Goal: Information Seeking & Learning: Learn about a topic

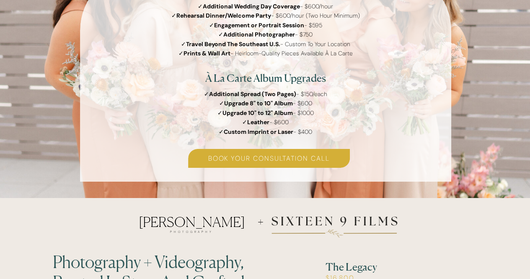
scroll to position [1346, 0]
click at [397, 204] on div at bounding box center [334, 226] width 169 height 156
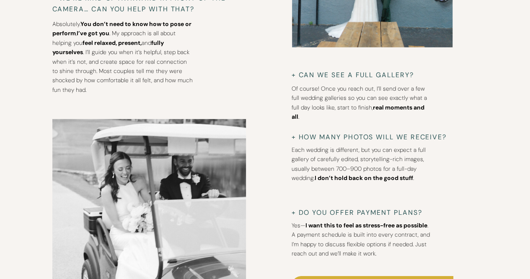
scroll to position [2771, 0]
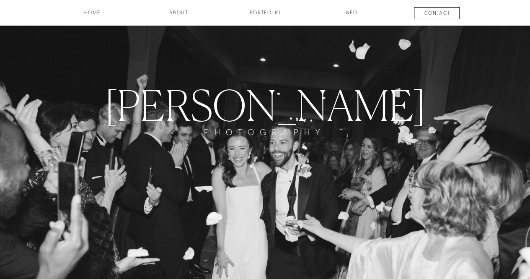
click at [185, 15] on h3 "about" at bounding box center [179, 16] width 42 height 14
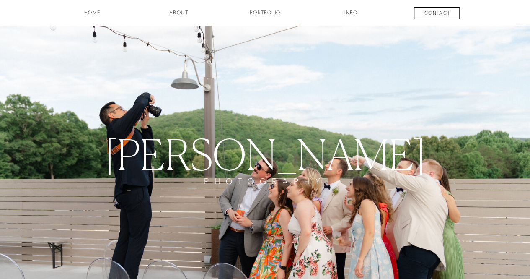
click at [354, 13] on h3 "INFO" at bounding box center [351, 16] width 42 height 14
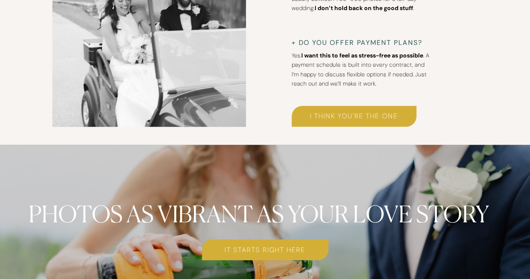
scroll to position [3817, 0]
